Goal: Check status: Check status

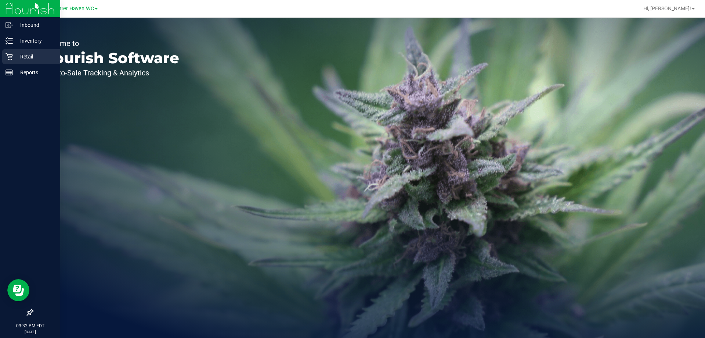
click at [13, 57] on p "Retail" at bounding box center [35, 56] width 44 height 9
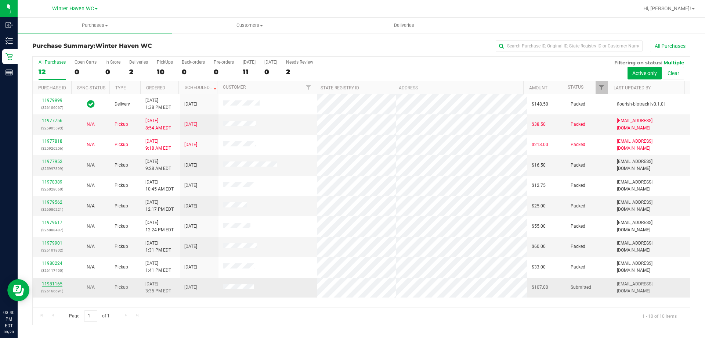
click at [47, 285] on link "11981165" at bounding box center [52, 283] width 21 height 5
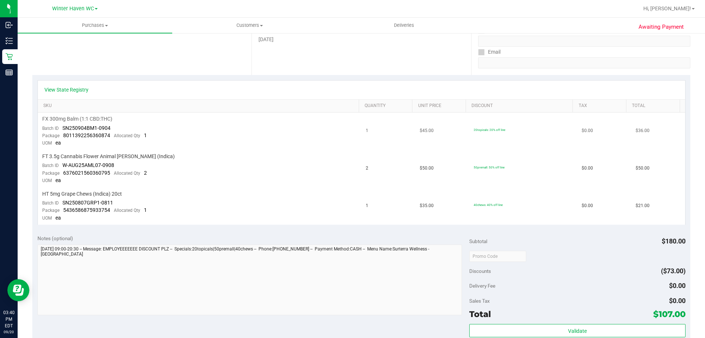
scroll to position [110, 0]
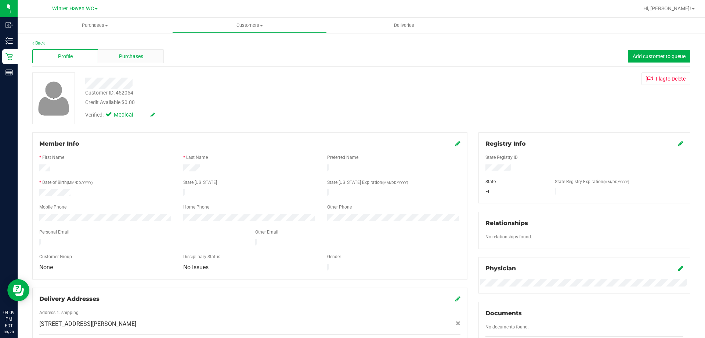
click at [134, 59] on span "Purchases" at bounding box center [131, 57] width 24 height 8
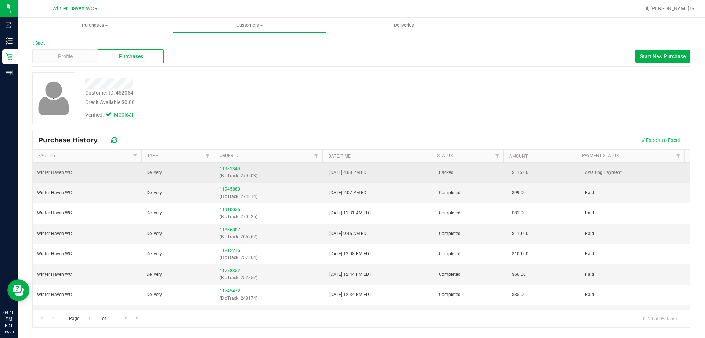
click at [231, 167] on link "11981349" at bounding box center [230, 168] width 21 height 5
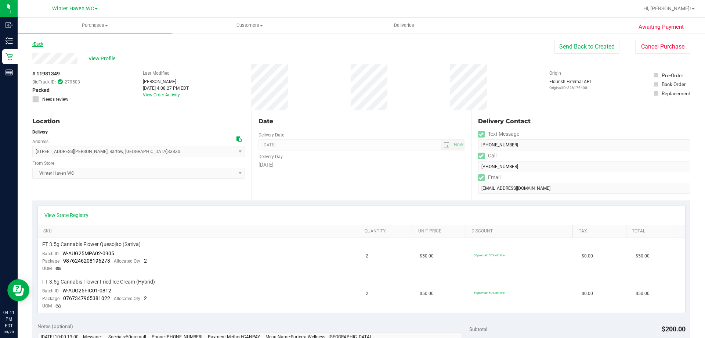
click at [34, 46] on link "Back" at bounding box center [37, 44] width 11 height 5
